Goal: Transaction & Acquisition: Purchase product/service

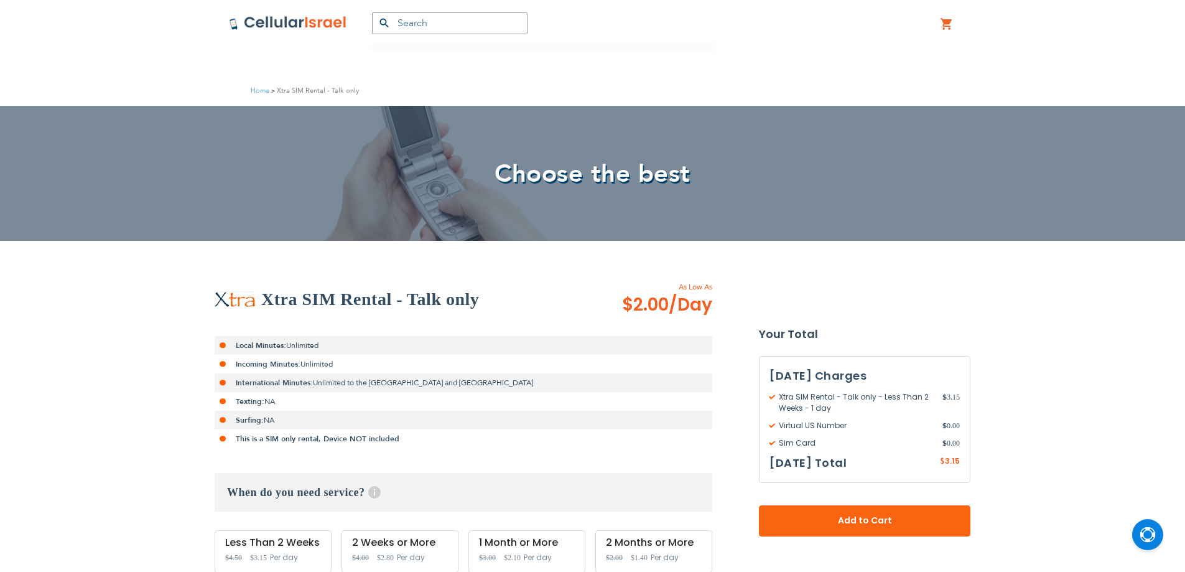
scroll to position [311, 0]
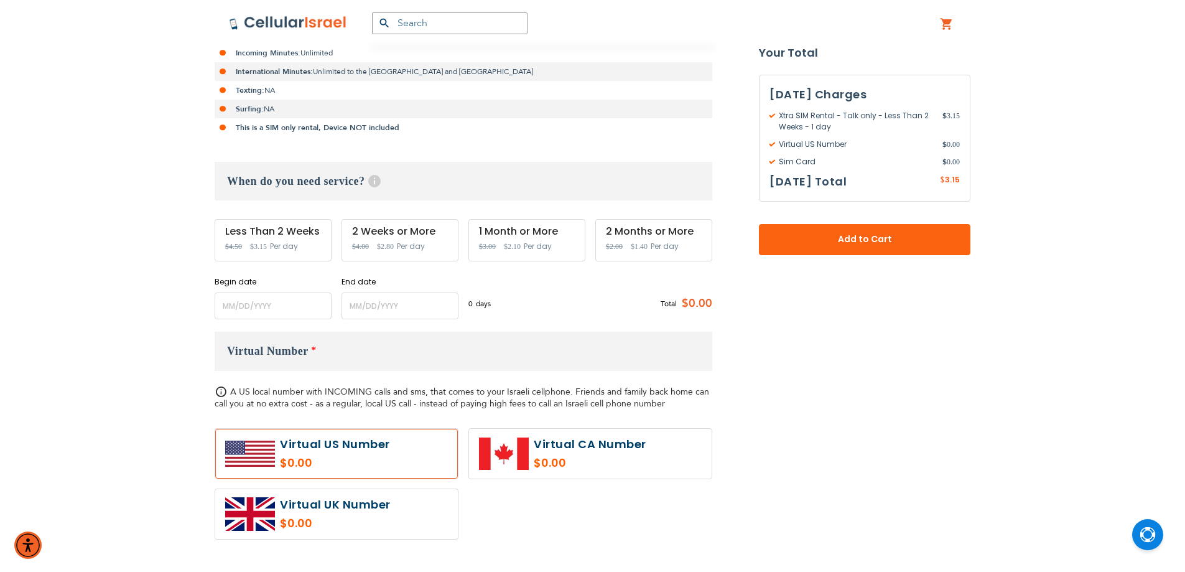
click at [261, 238] on div "Less Than 2 Weeks Special Price $3.15 Regular Price $4.50 Per day" at bounding box center [273, 240] width 117 height 42
click at [384, 234] on div "2 Weeks or More" at bounding box center [400, 231] width 96 height 11
drag, startPoint x: 384, startPoint y: 234, endPoint x: 388, endPoint y: 248, distance: 14.2
click at [388, 248] on div "2 Weeks or More Special Price $2.80 Regular Price $4.00 Per day" at bounding box center [400, 240] width 117 height 42
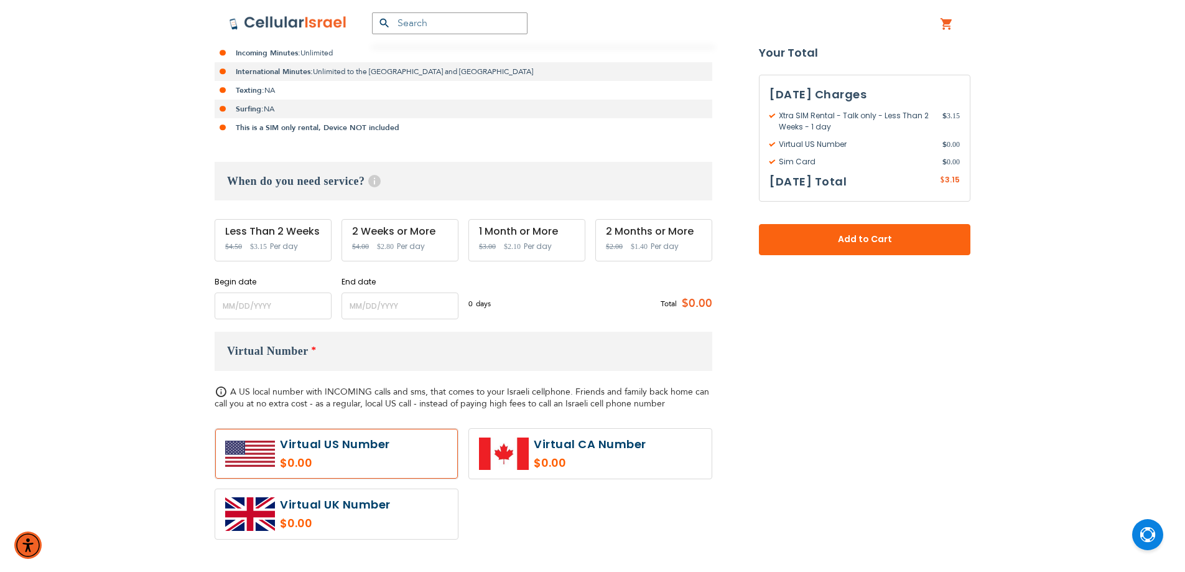
click at [491, 230] on div "1 Month or More" at bounding box center [527, 231] width 96 height 11
drag, startPoint x: 491, startPoint y: 230, endPoint x: 498, endPoint y: 237, distance: 9.7
click at [498, 237] on div "1 Month or More Special Price $2.10 Regular Price $3.00 Per day" at bounding box center [526, 240] width 117 height 42
click at [513, 244] on span "$2.10" at bounding box center [512, 246] width 17 height 9
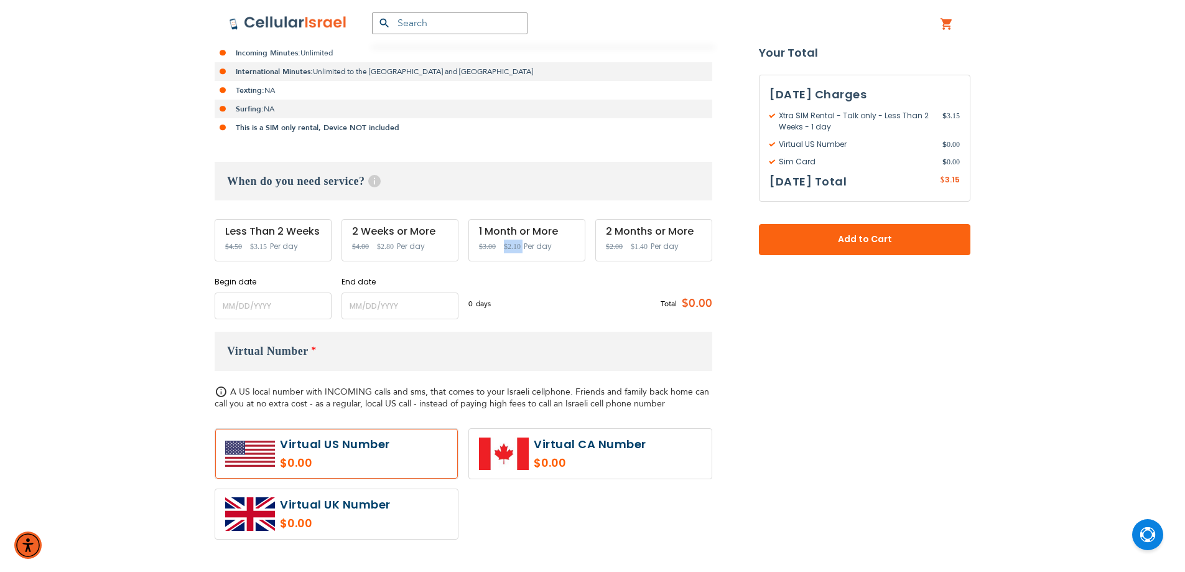
click at [513, 244] on span "$2.10" at bounding box center [512, 246] width 17 height 9
click at [500, 235] on div "1 Month or More" at bounding box center [527, 231] width 96 height 11
click at [500, 241] on div "1 Month or More Special Price $2.10 Regular Price $3.00 Per day" at bounding box center [526, 240] width 117 height 42
click at [495, 229] on div "1 Month or More" at bounding box center [527, 231] width 96 height 11
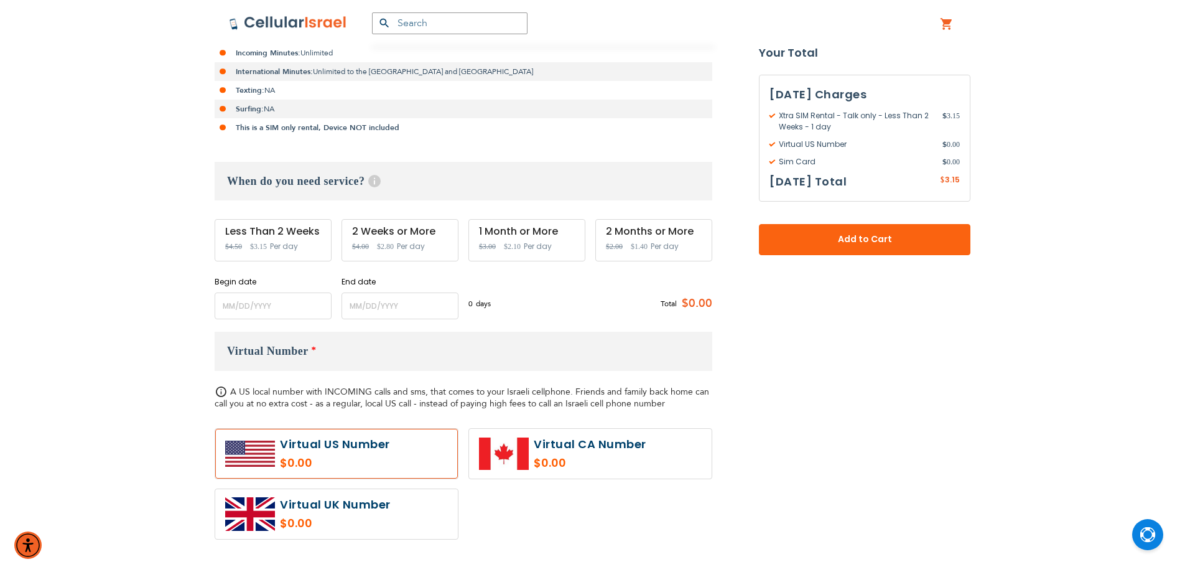
click at [495, 229] on div "1 Month or More" at bounding box center [527, 231] width 96 height 11
click at [484, 246] on span "$3.00" at bounding box center [487, 246] width 17 height 9
drag, startPoint x: 467, startPoint y: 254, endPoint x: 416, endPoint y: 233, distance: 55.8
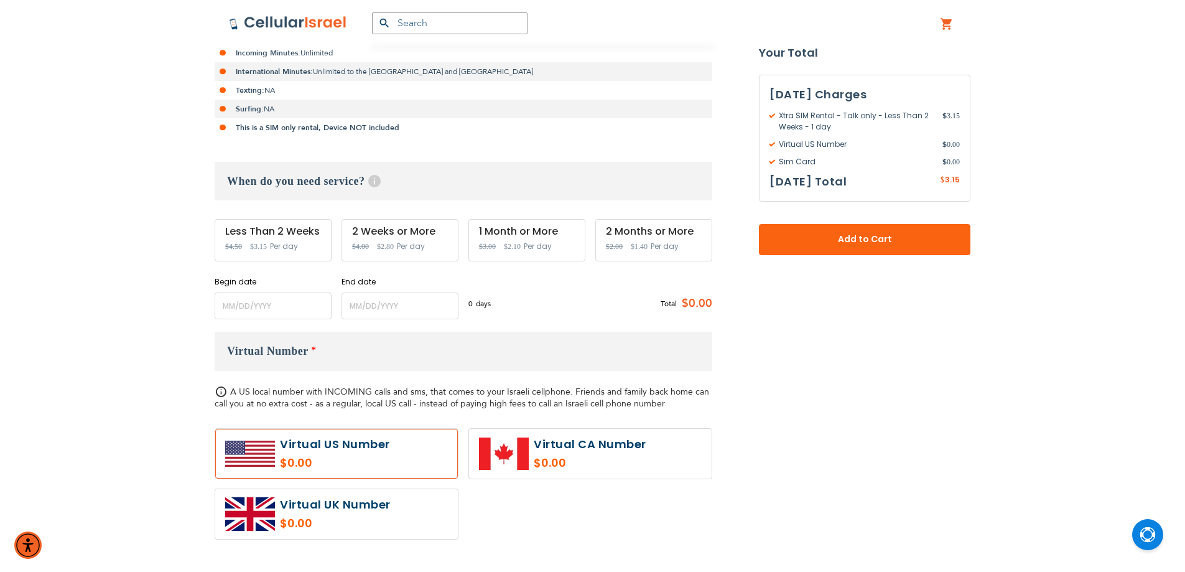
click at [467, 254] on div "Less Than 2 Weeks Special Price $3.15 Regular Price $4.50 Per day 2 Weeks or Mo…" at bounding box center [464, 240] width 498 height 42
click at [363, 241] on span "Regular Price $4.00" at bounding box center [360, 246] width 17 height 11
click at [239, 253] on div "Less Than 2 Weeks Special Price $3.15 Regular Price $4.50 Per day" at bounding box center [273, 240] width 117 height 42
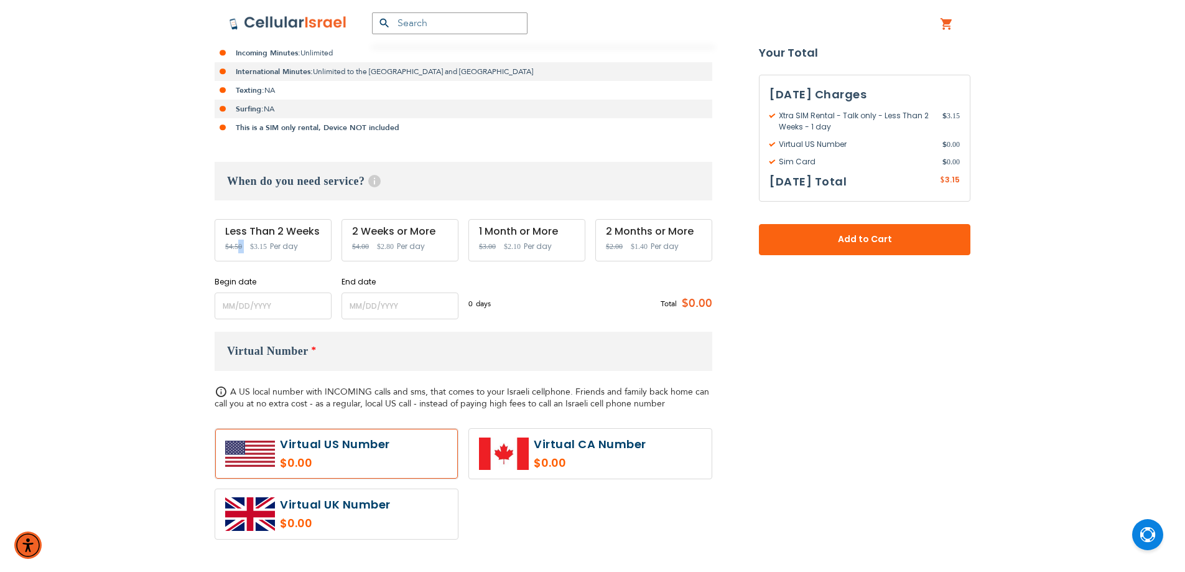
click at [239, 254] on div "Less Than 2 Weeks Special Price $3.15 Regular Price $4.50 Per day" at bounding box center [273, 240] width 117 height 42
